Goal: Task Accomplishment & Management: Complete application form

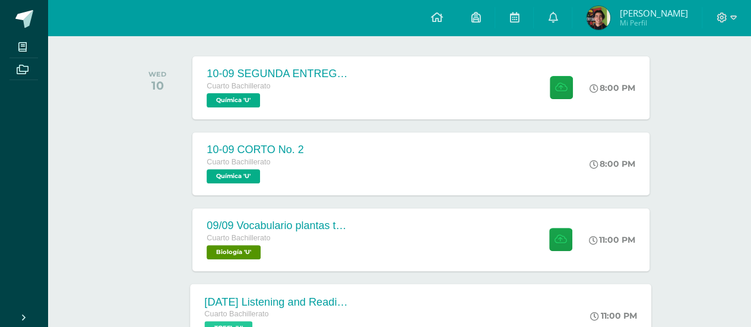
scroll to position [297, 0]
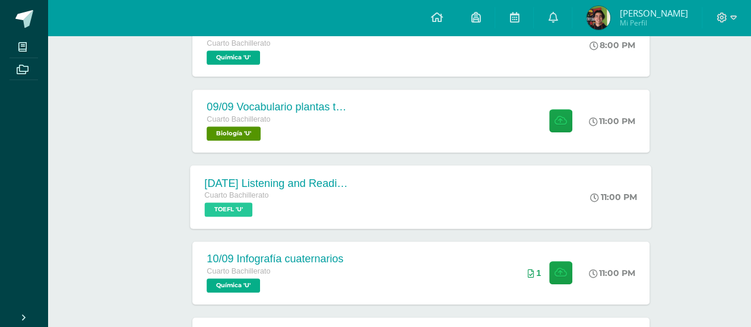
click at [495, 199] on div "[DATE] Listening and Reading exercises, Magoosh Cuarto Bachillerato TOEFL 'U' 1…" at bounding box center [421, 197] width 461 height 64
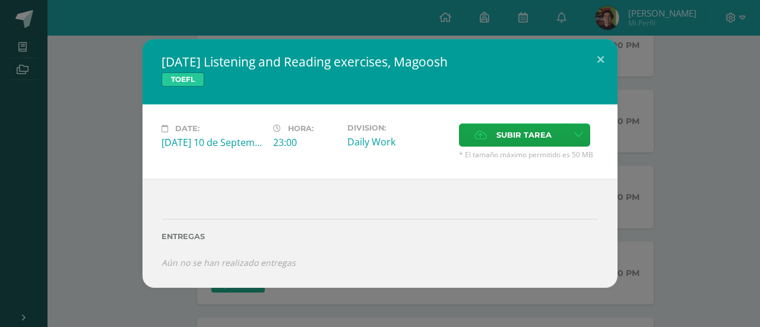
click at [80, 111] on div "[DATE] Listening and Reading exercises, Magoosh TOEFL Date: [DATE] 10 de Septem…" at bounding box center [380, 163] width 751 height 248
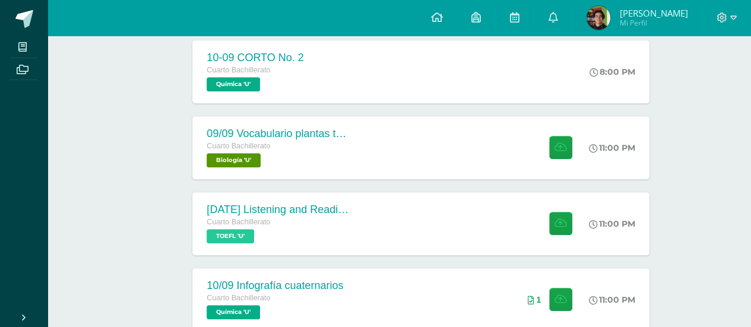
scroll to position [297, 0]
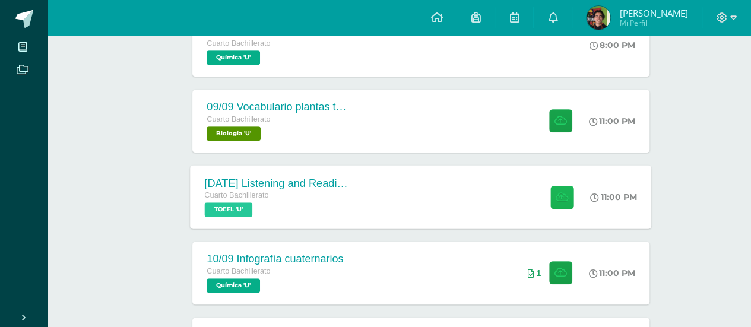
click at [558, 200] on icon at bounding box center [562, 197] width 12 height 10
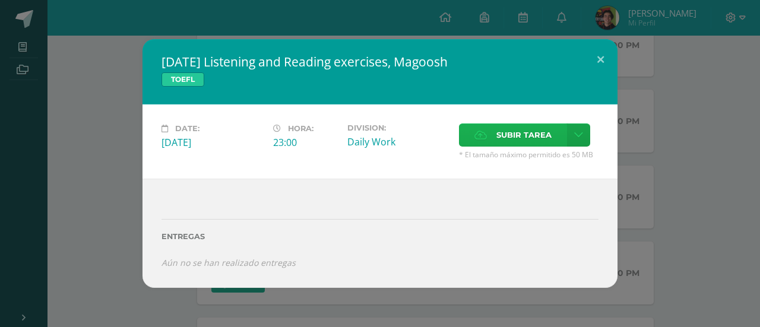
click at [519, 127] on span "Subir tarea" at bounding box center [524, 135] width 55 height 22
click at [0, 0] on input "Subir tarea" at bounding box center [0, 0] width 0 height 0
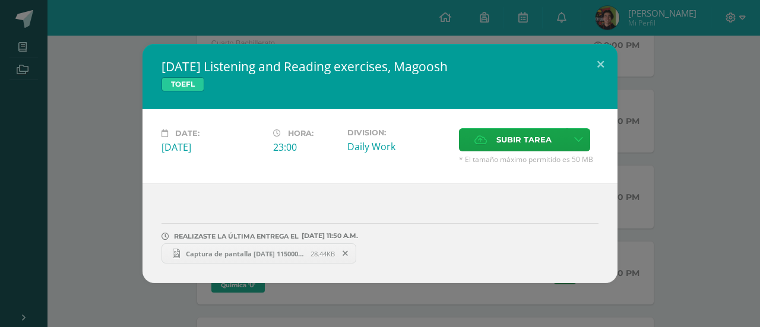
click at [218, 257] on span "Captura de pantalla 2025-09-10 115000.png" at bounding box center [245, 253] width 131 height 9
click at [112, 109] on div "[DATE] Listening and Reading exercises, Magoosh TOEFL Date: [DATE] 10 de Septem…" at bounding box center [380, 163] width 751 height 239
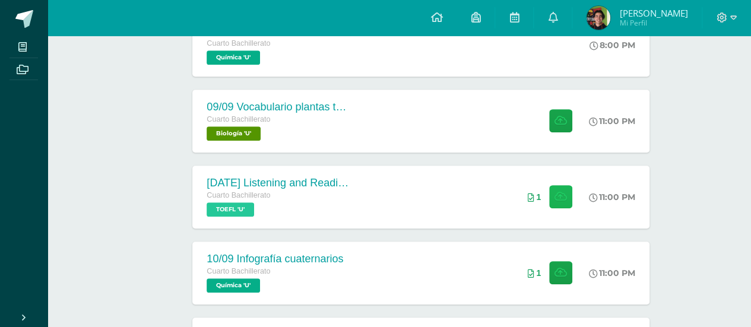
scroll to position [0, 0]
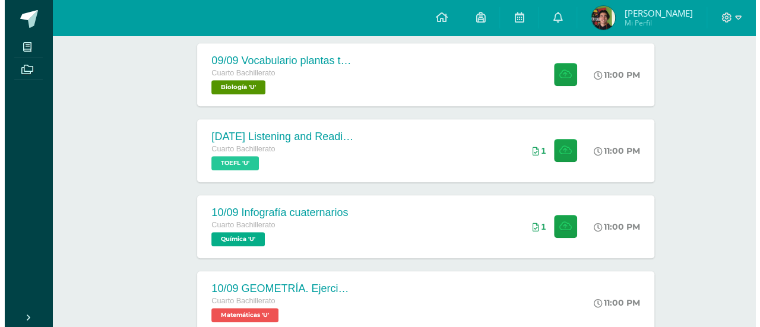
scroll to position [344, 0]
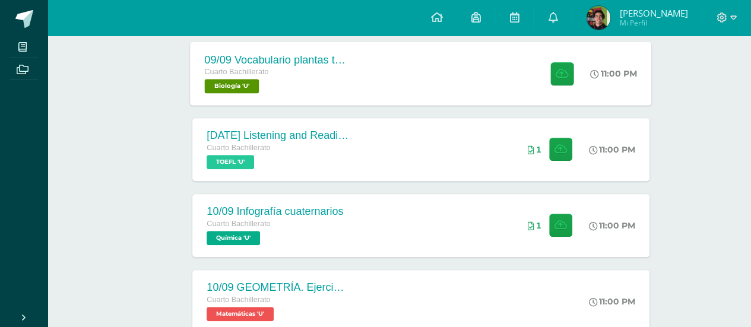
click at [346, 87] on div "Cuarto Bachillerato Biología 'U'" at bounding box center [277, 79] width 144 height 27
